Goal: Transaction & Acquisition: Obtain resource

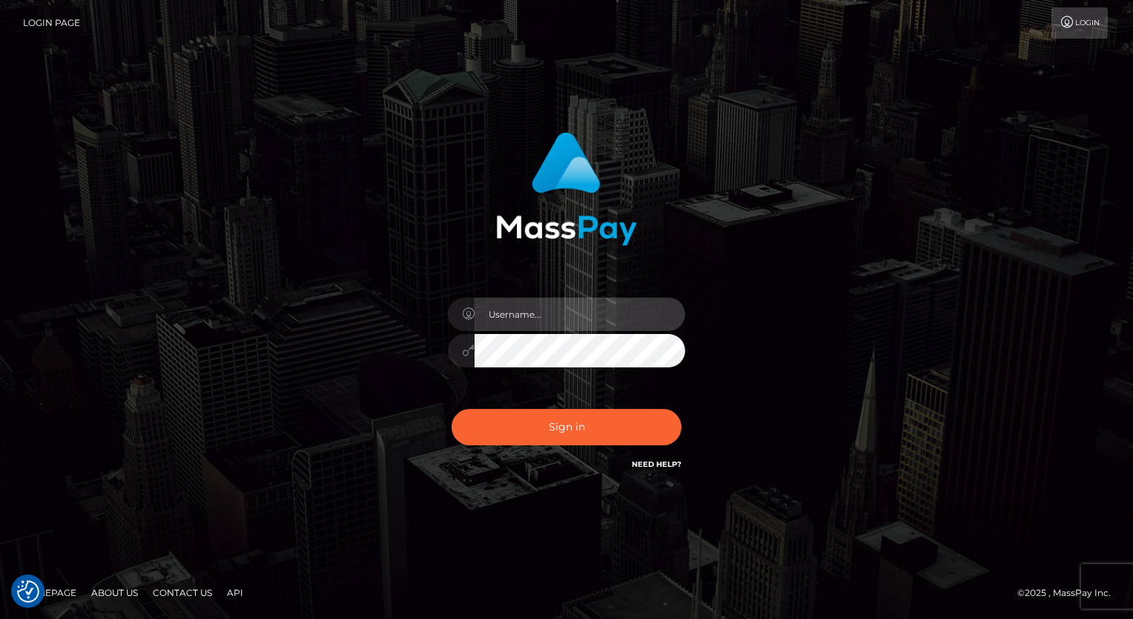
click at [579, 316] on input "text" at bounding box center [580, 313] width 211 height 33
type input "Arlene.luminaryplay"
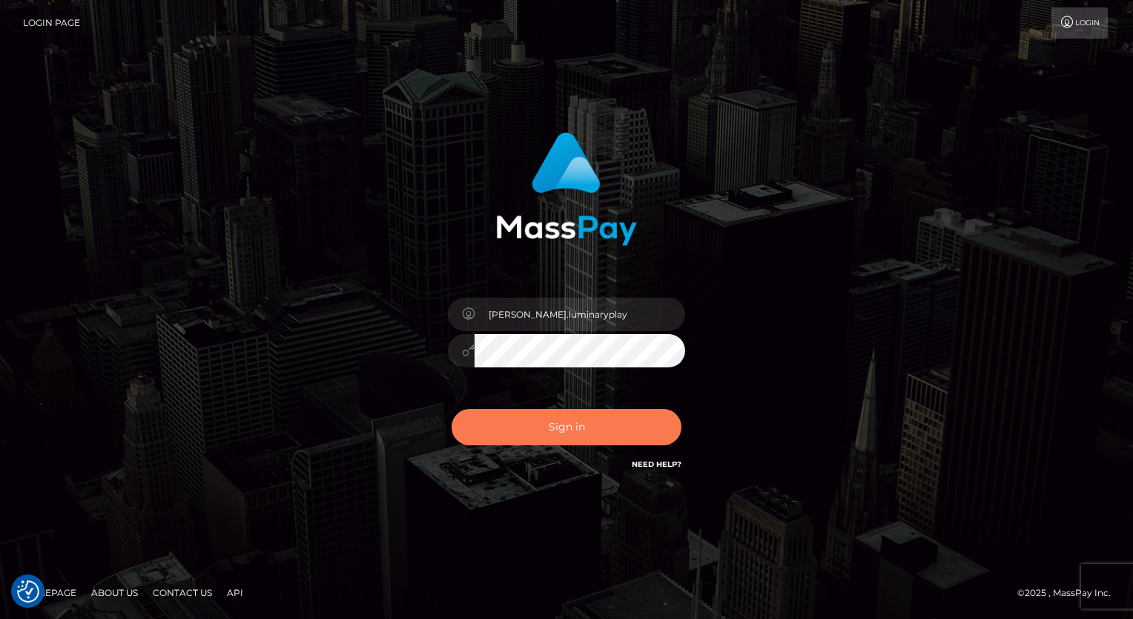
click at [568, 426] on button "Sign in" at bounding box center [567, 427] width 230 height 36
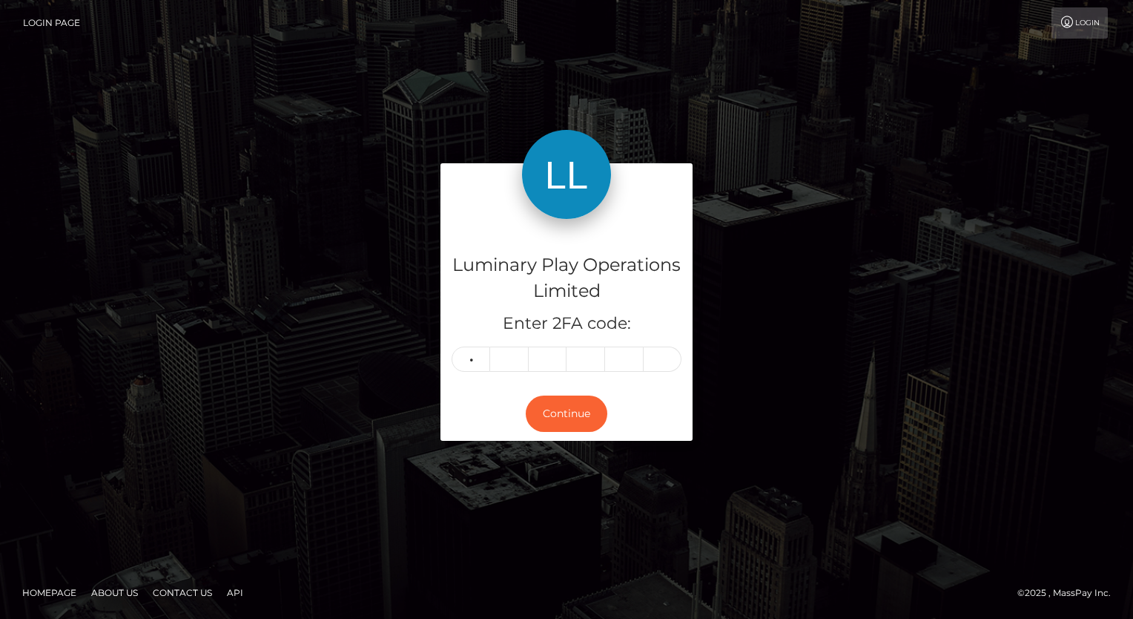
type input "7"
type input "8"
type input "1"
type input "5"
type input "8"
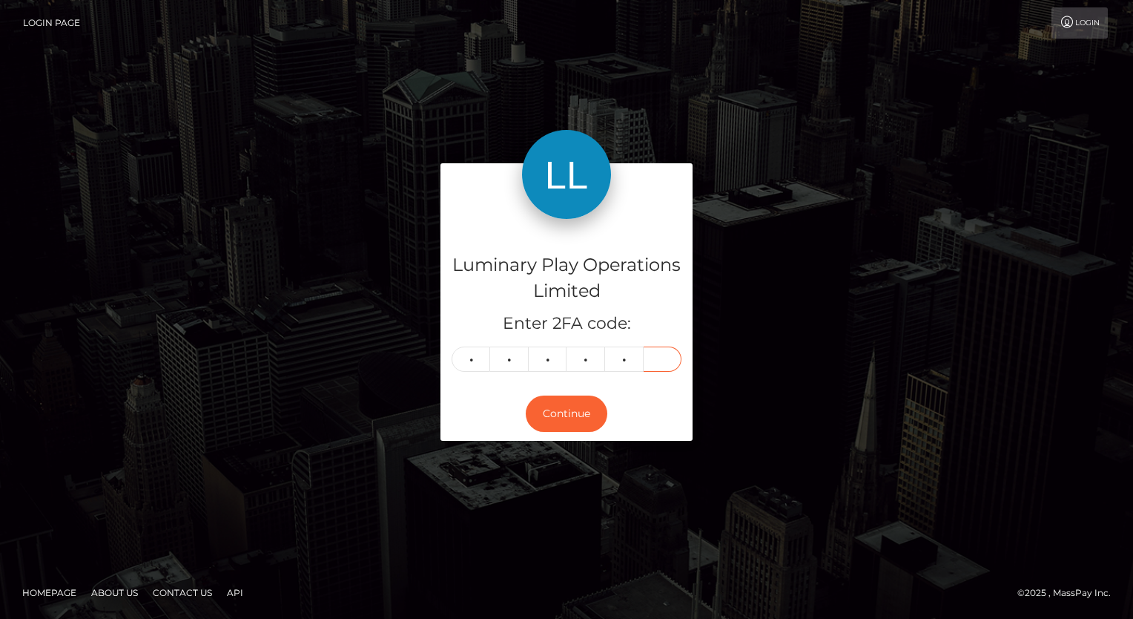
type input "1"
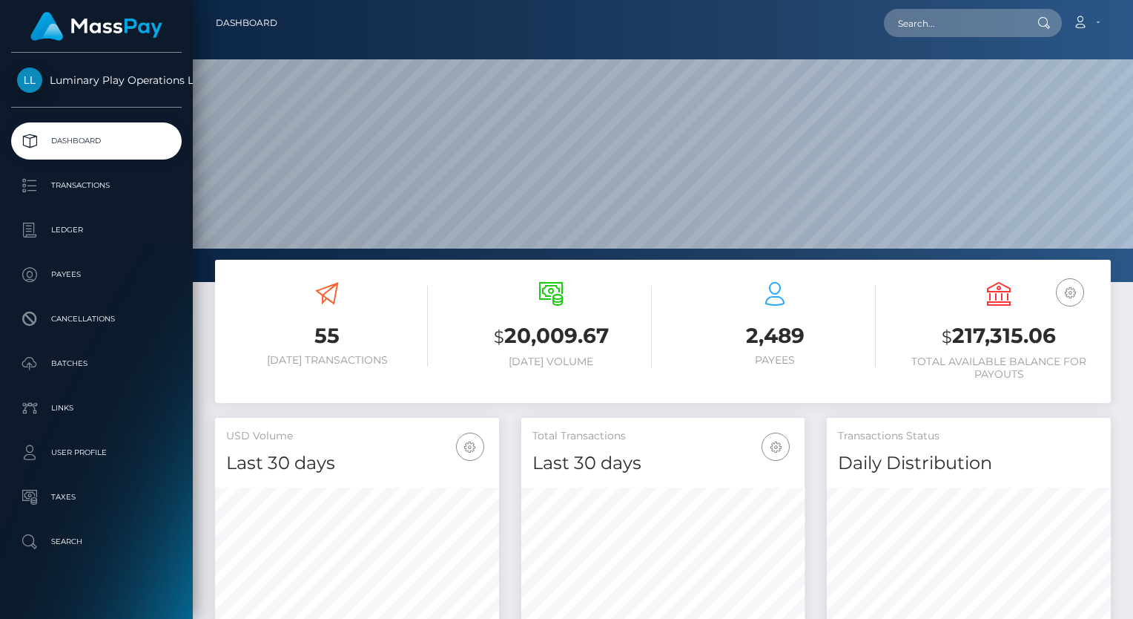
scroll to position [263, 284]
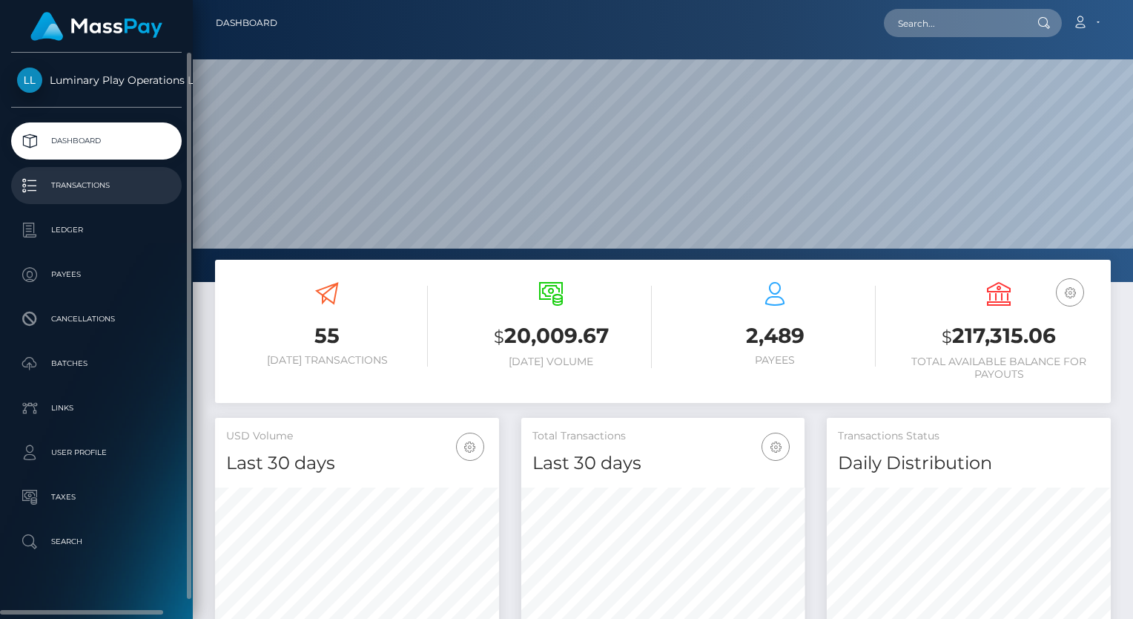
click at [66, 184] on p "Transactions" at bounding box center [96, 185] width 159 height 22
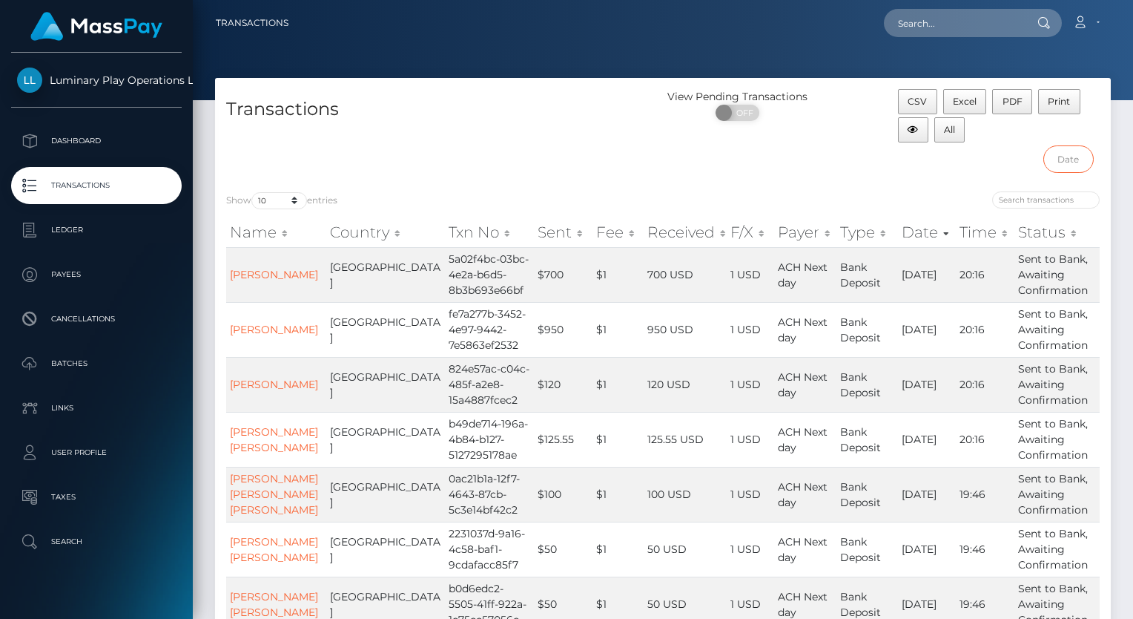
click at [1077, 159] on input "text" at bounding box center [1069, 158] width 50 height 27
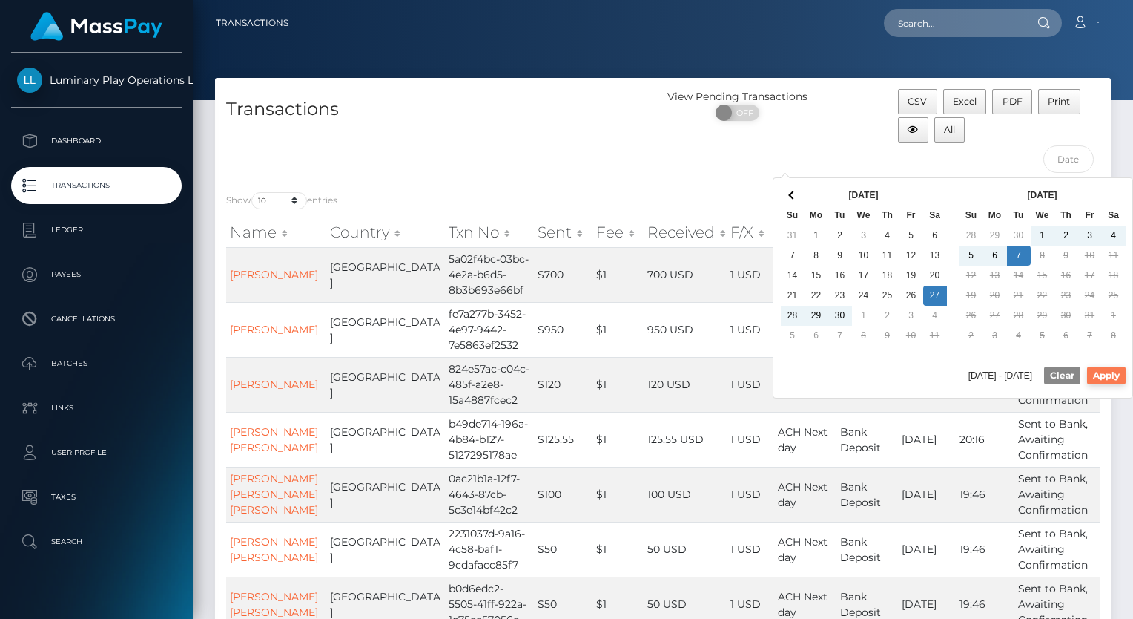
click at [1122, 370] on button "Apply" at bounding box center [1106, 375] width 39 height 18
type input "09/27/2025 - 10/07/2025"
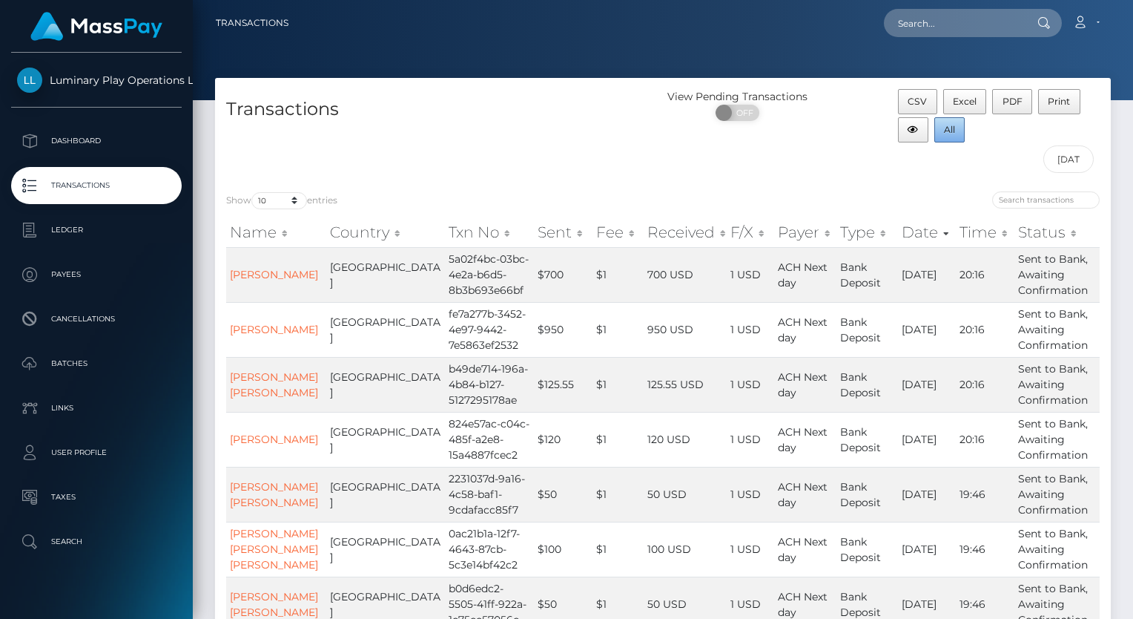
click at [949, 132] on span "All" at bounding box center [949, 129] width 11 height 11
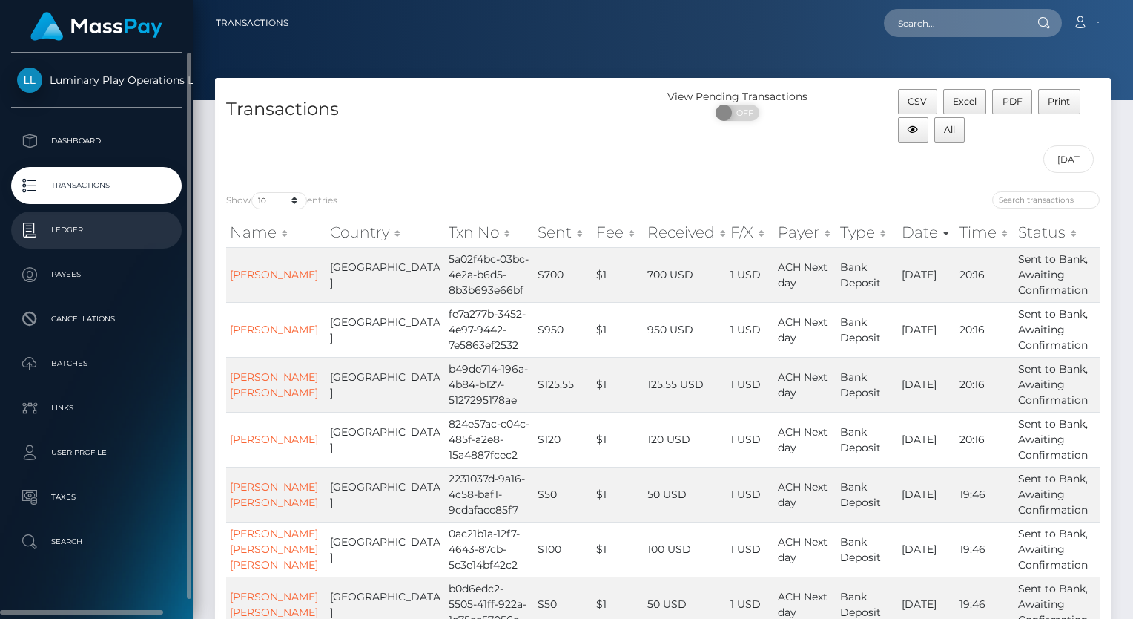
click at [64, 231] on p "Ledger" at bounding box center [96, 230] width 159 height 22
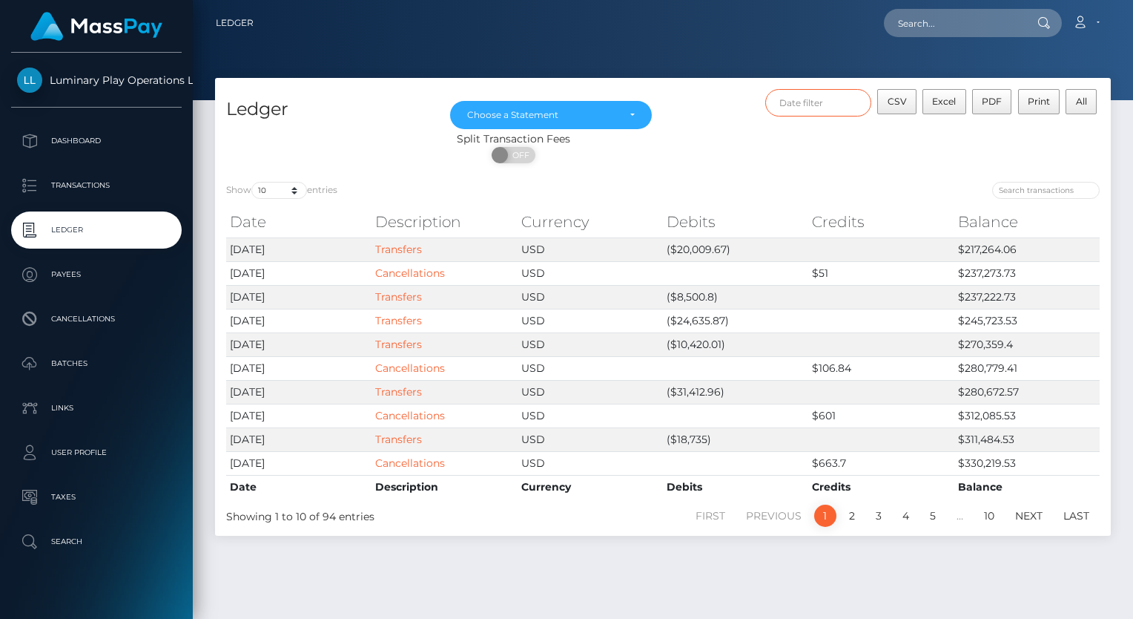
click at [816, 105] on input "text" at bounding box center [818, 102] width 107 height 27
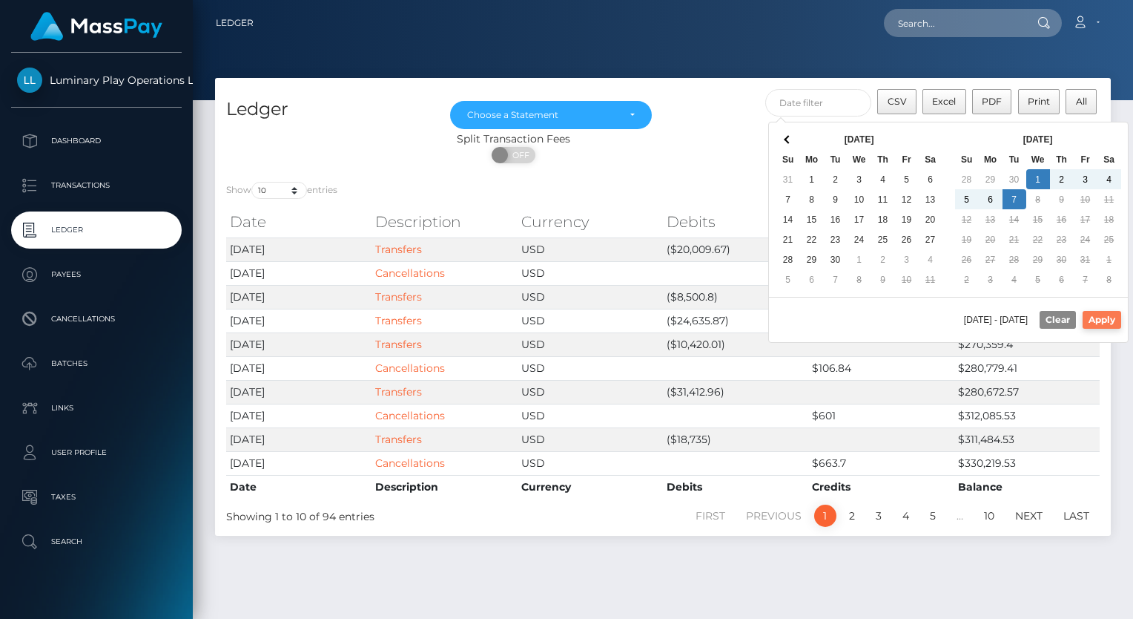
click at [1107, 316] on button "Apply" at bounding box center [1102, 320] width 39 height 18
type input "10/01/2025 - 10/07/2025"
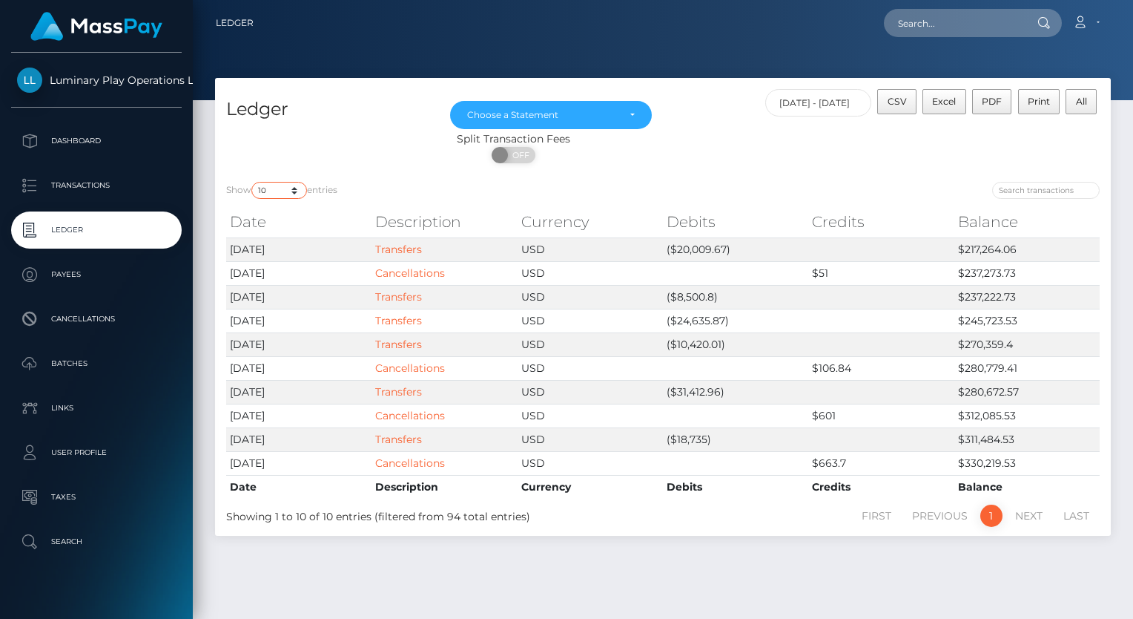
click at [273, 194] on select "10 25 50 100 250" at bounding box center [279, 190] width 56 height 17
select select "25"
click at [253, 182] on select "10 25 50 100 250" at bounding box center [279, 190] width 56 height 17
click at [897, 93] on button "CSV" at bounding box center [896, 101] width 39 height 25
click at [629, 111] on div "Choose a Statement" at bounding box center [551, 115] width 168 height 12
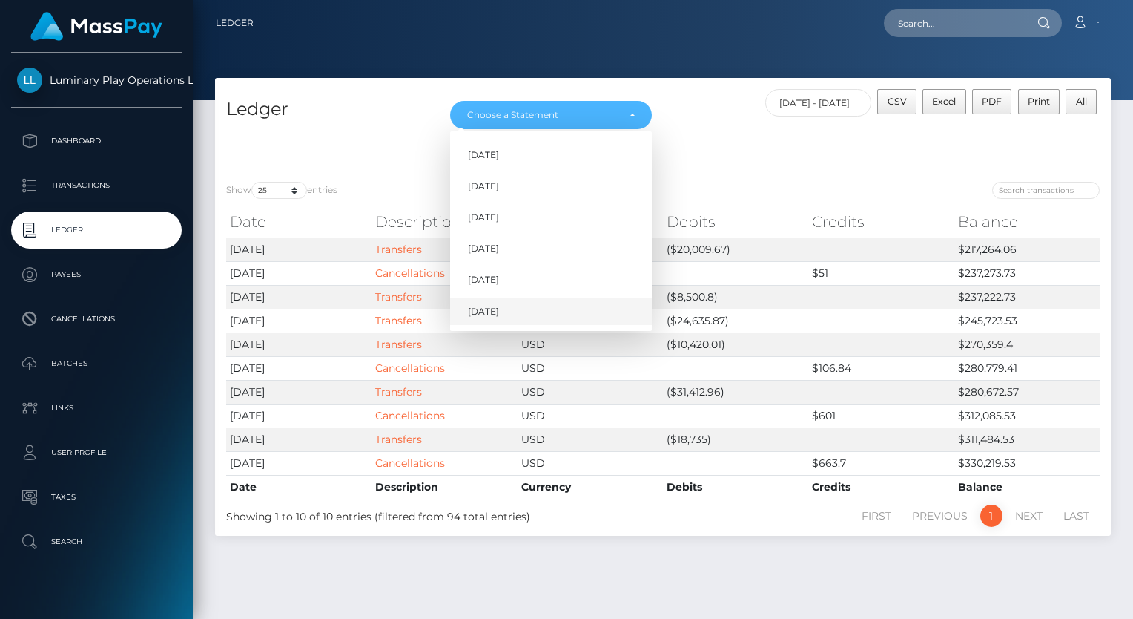
click at [499, 312] on span "Oct 2025" at bounding box center [483, 311] width 31 height 13
select select "Oct 2025"
